Goal: Register for event/course

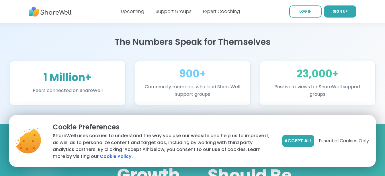
scroll to position [349, 0]
click at [168, 13] on link "Support Groups" at bounding box center [174, 11] width 36 height 7
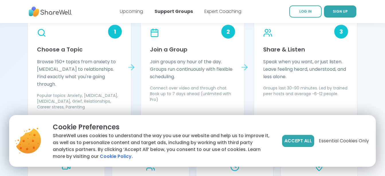
scroll to position [528, 0]
click at [343, 13] on span "SIGN UP" at bounding box center [340, 11] width 15 height 5
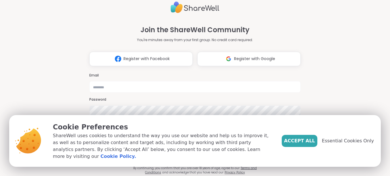
click at [341, 143] on span "Essential Cookies Only" at bounding box center [348, 140] width 52 height 7
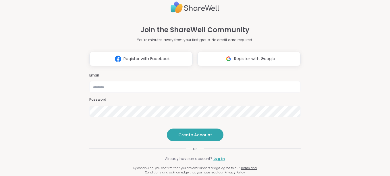
scroll to position [9, 0]
